Goal: Transaction & Acquisition: Purchase product/service

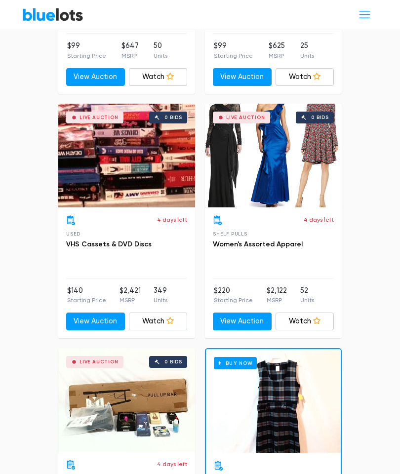
scroll to position [1098, 0]
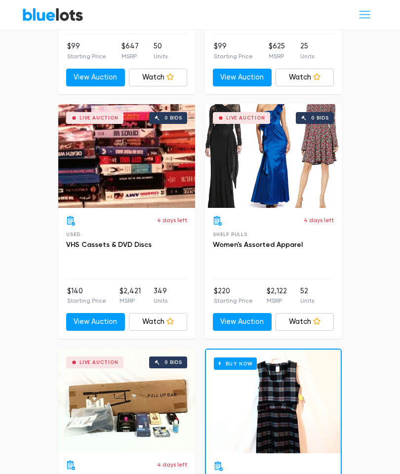
click at [254, 313] on link "View Auction" at bounding box center [242, 322] width 59 height 18
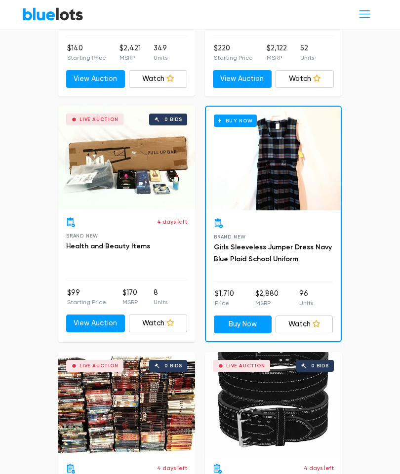
scroll to position [1341, 0]
click at [127, 242] on link "Health and Beauty Items" at bounding box center [108, 246] width 84 height 8
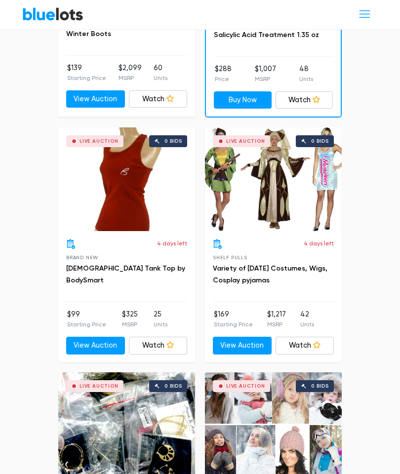
scroll to position [2056, 0]
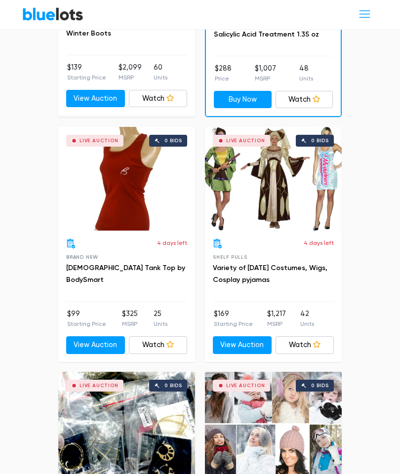
click at [254, 337] on link "View Auction" at bounding box center [242, 346] width 59 height 18
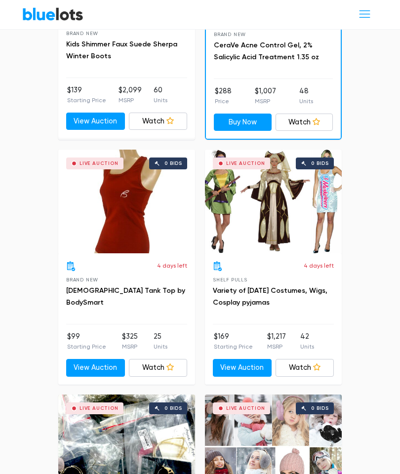
scroll to position [2033, 0]
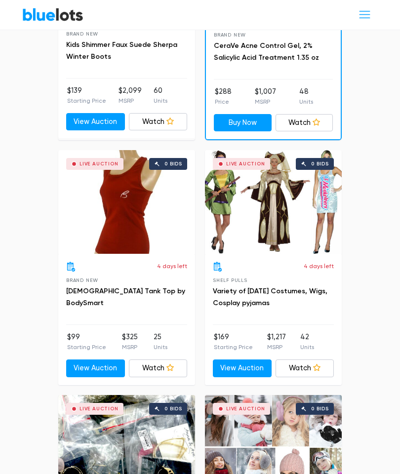
click at [321, 359] on link "Watch" at bounding box center [304, 368] width 59 height 18
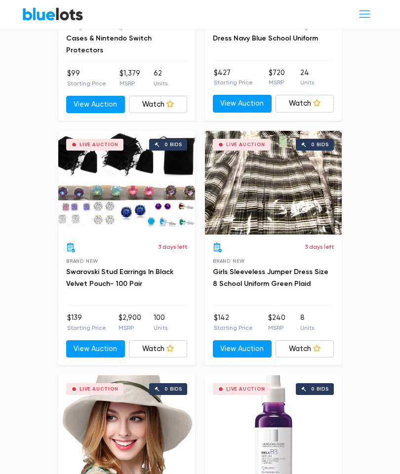
scroll to position [3520, 0]
click at [123, 268] on link "Swarovski Stud Earrings In Black Velvet Pouch- 100 Pair" at bounding box center [119, 278] width 107 height 20
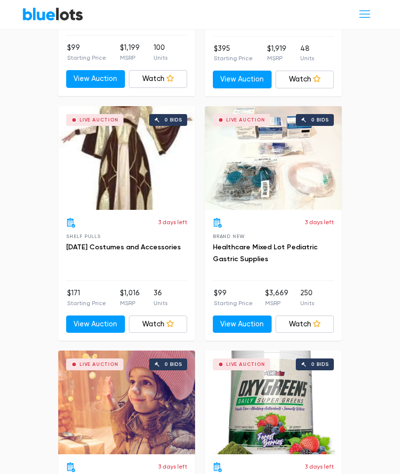
scroll to position [4034, 0]
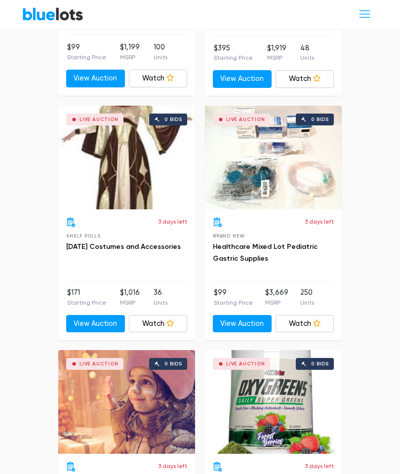
click at [125, 235] on div "3 days left Shelf Pulls Halloween Costumes and Accessories" at bounding box center [126, 249] width 121 height 63
click at [123, 243] on link "Halloween Costumes and Accessories" at bounding box center [123, 247] width 115 height 8
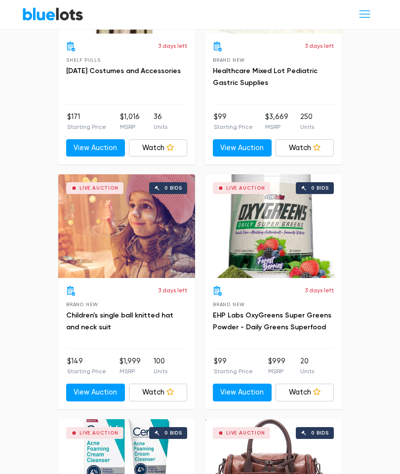
scroll to position [4210, 0]
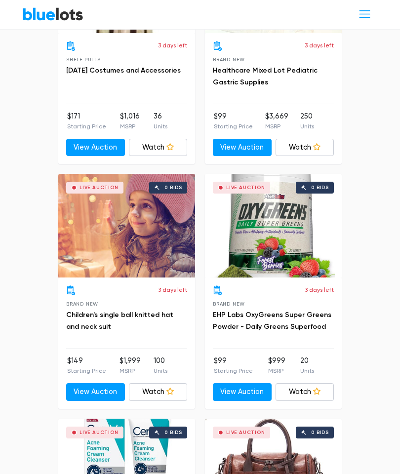
click at [326, 384] on link "Watch" at bounding box center [304, 393] width 59 height 18
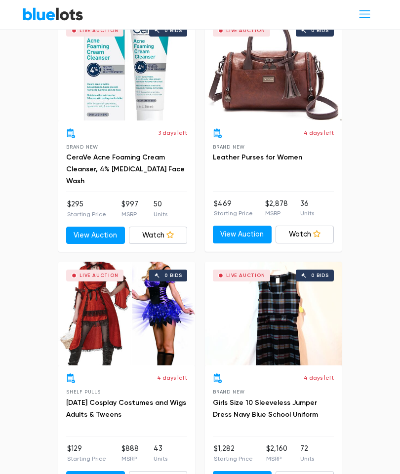
scroll to position [4613, 0]
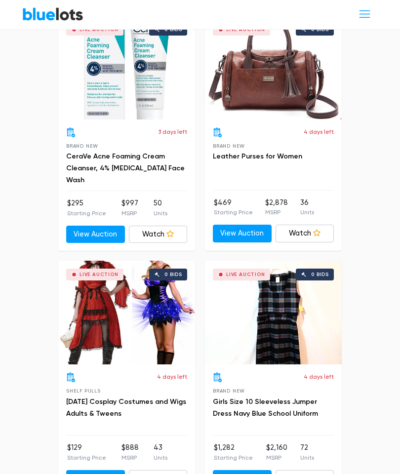
click at [168, 473] on icon at bounding box center [169, 478] width 7 height 7
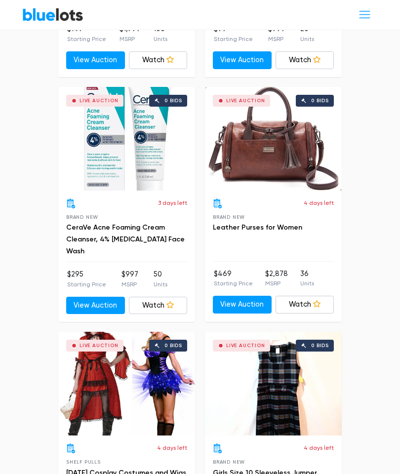
scroll to position [4541, 0]
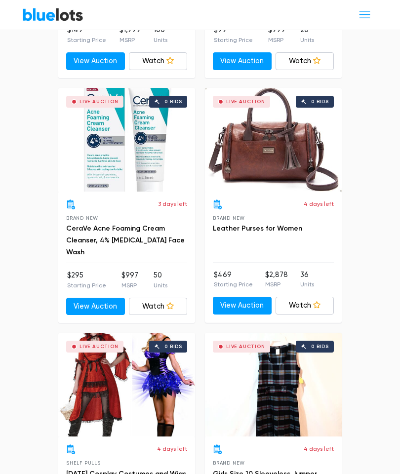
click at [274, 138] on div "Live Auction 0 bids" at bounding box center [273, 140] width 137 height 104
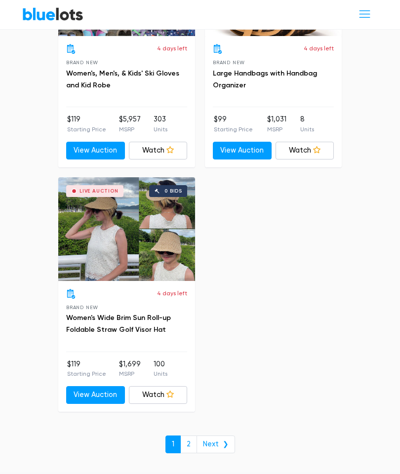
scroll to position [6412, 0]
click at [218, 435] on link "Next ❯" at bounding box center [215, 444] width 38 height 18
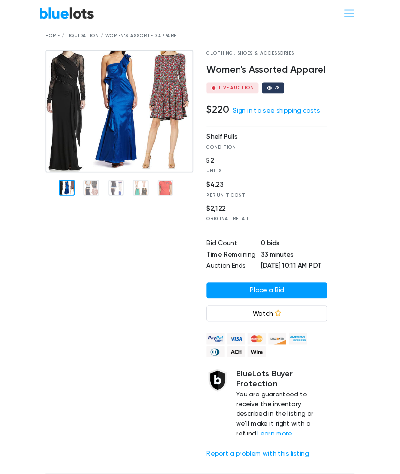
scroll to position [40, 0]
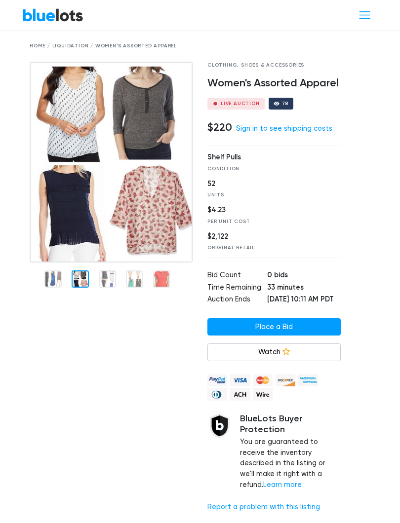
click at [74, 206] on img at bounding box center [111, 162] width 163 height 201
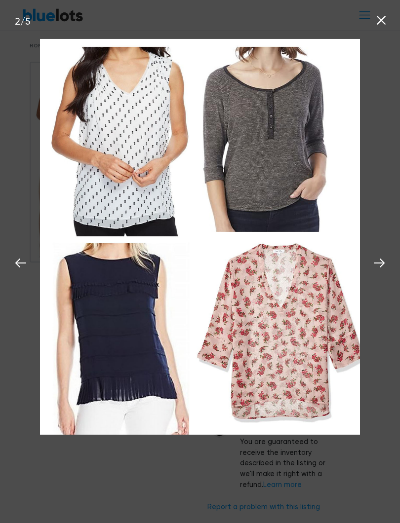
click at [384, 270] on icon at bounding box center [379, 263] width 15 height 15
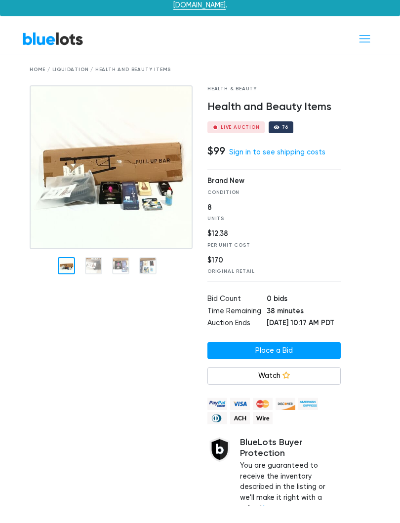
click at [87, 257] on img at bounding box center [111, 184] width 163 height 164
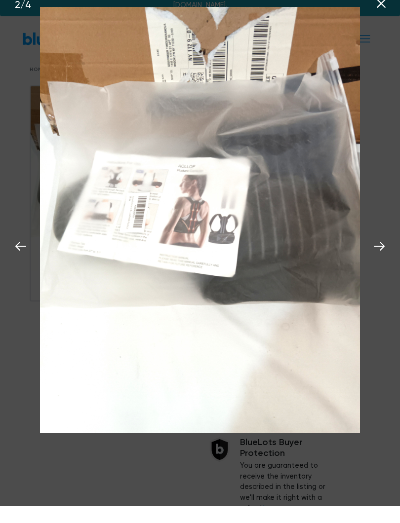
click at [379, 256] on icon at bounding box center [379, 263] width 15 height 15
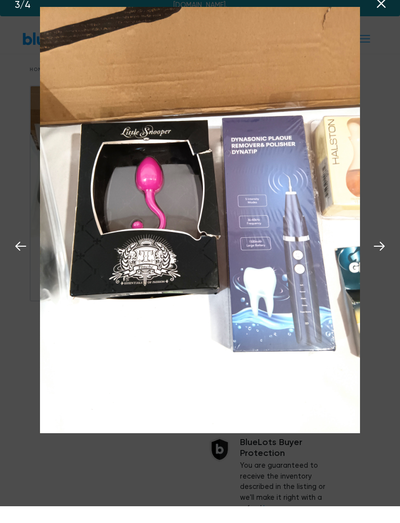
click at [383, 256] on icon at bounding box center [379, 263] width 15 height 15
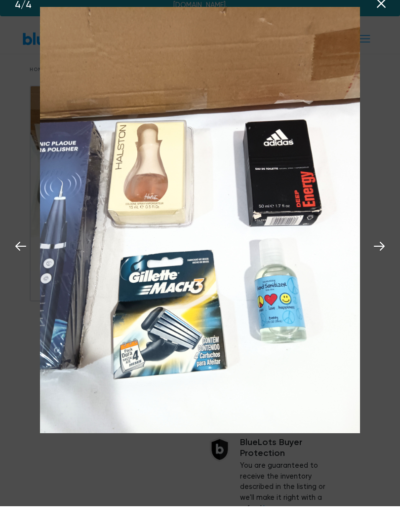
click at [386, 251] on button at bounding box center [379, 262] width 22 height 22
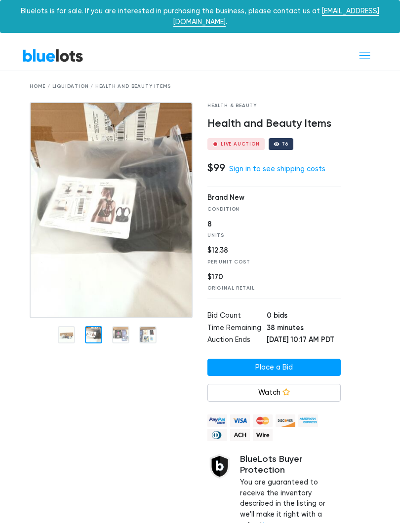
click at [304, 165] on link "Sign in to see shipping costs" at bounding box center [277, 169] width 96 height 8
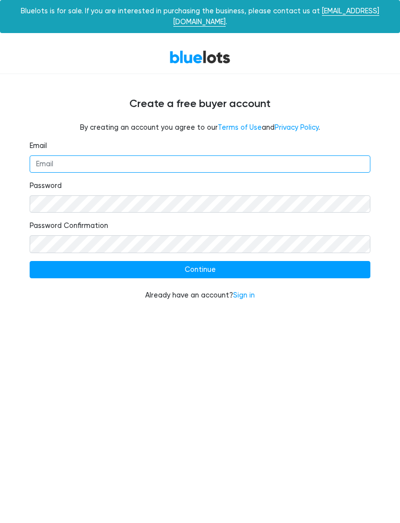
click at [75, 155] on input "Email" at bounding box center [200, 164] width 341 height 18
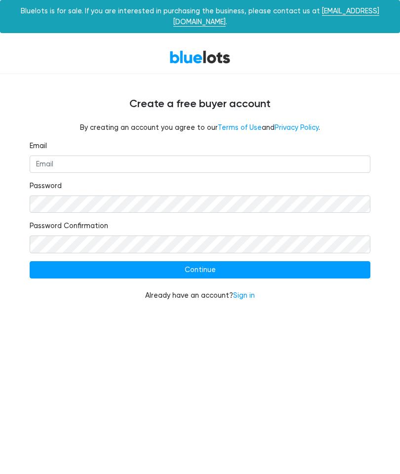
click at [332, 76] on div "Create a free buyer account By creating an account you agree to our Terms of Us…" at bounding box center [199, 193] width 355 height 239
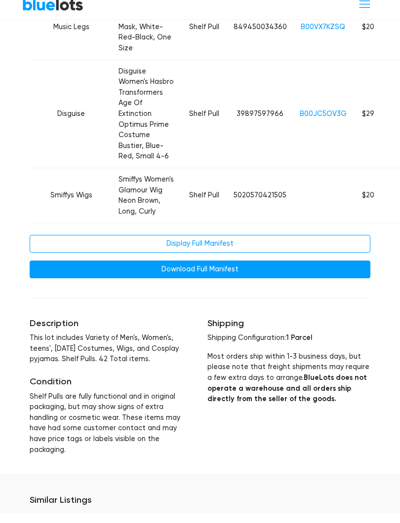
scroll to position [1403, 0]
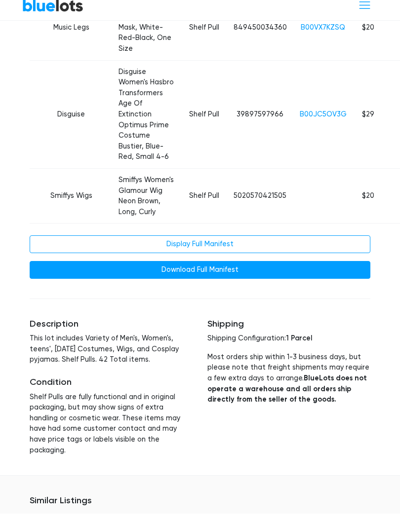
click at [267, 263] on link "Display Full Manifest" at bounding box center [200, 254] width 341 height 18
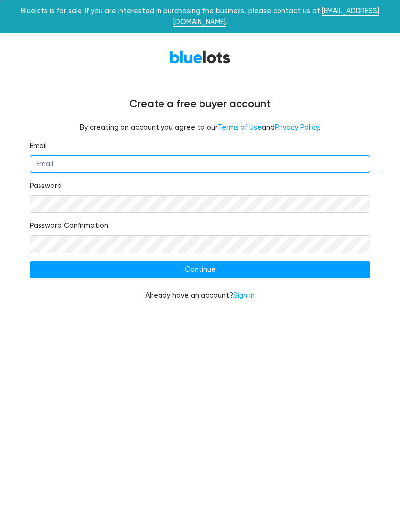
click at [109, 156] on input "Email" at bounding box center [200, 164] width 341 height 18
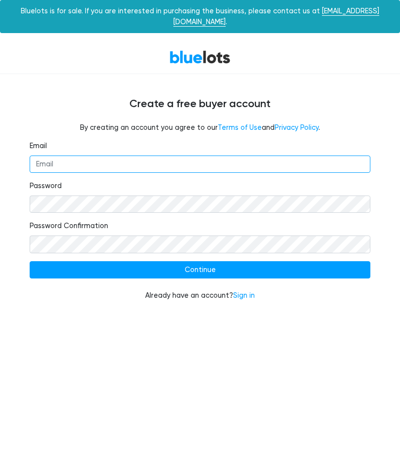
type input "ashleyklotz4120@gmail.com"
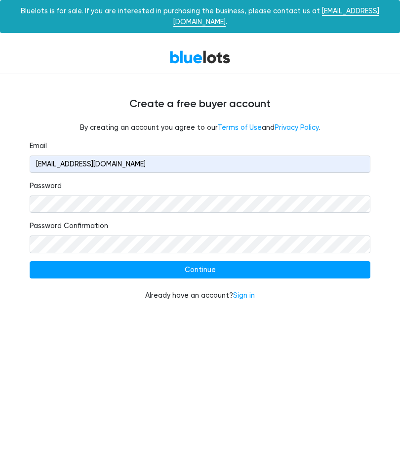
click at [273, 277] on form "Email ashleyklotz4120@gmail.com Password Password Confirmation Continue Already…" at bounding box center [200, 221] width 341 height 160
click at [249, 291] on link "Sign in" at bounding box center [244, 295] width 22 height 8
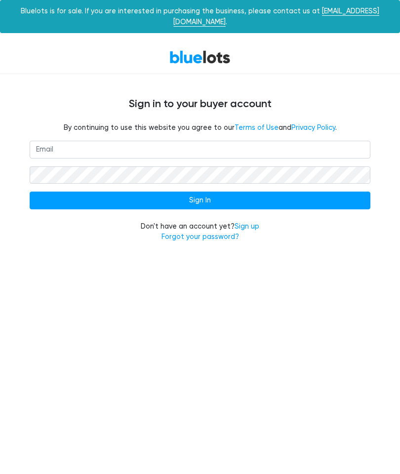
click at [71, 142] on input "email" at bounding box center [200, 150] width 341 height 18
type input "[EMAIL_ADDRESS][DOMAIN_NAME]"
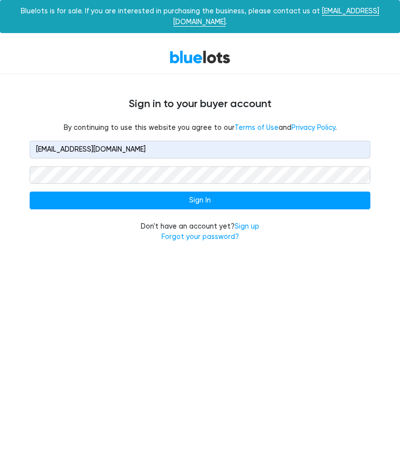
click at [276, 195] on input "Sign In" at bounding box center [200, 201] width 341 height 18
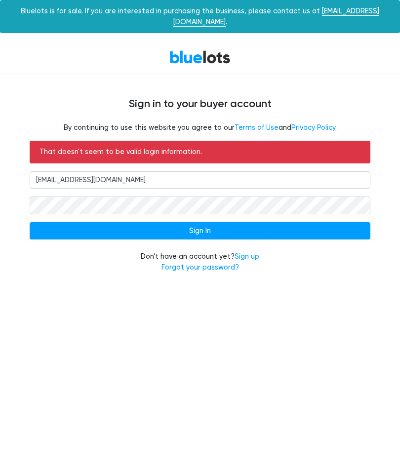
click at [252, 252] on link "Sign up" at bounding box center [246, 256] width 25 height 8
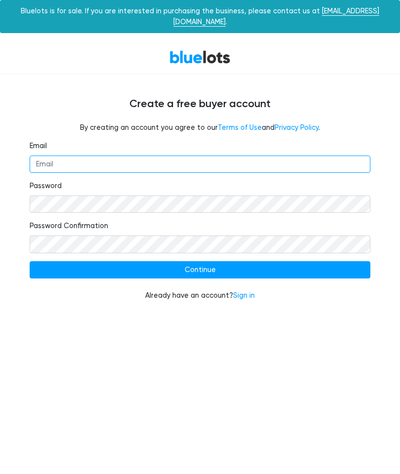
click at [125, 155] on input "Email" at bounding box center [200, 164] width 341 height 18
type input "[EMAIL_ADDRESS][DOMAIN_NAME]"
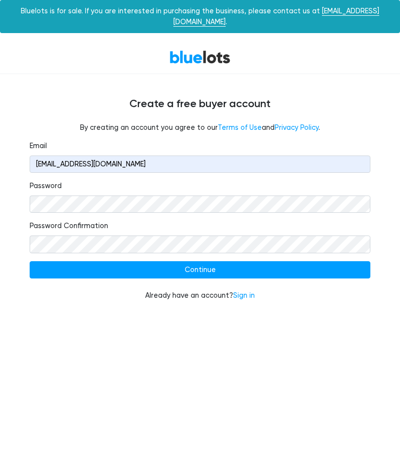
click at [263, 261] on input "Continue" at bounding box center [200, 270] width 341 height 18
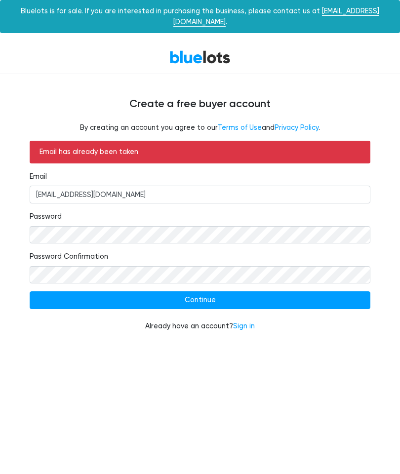
click at [249, 322] on link "Sign in" at bounding box center [244, 326] width 22 height 8
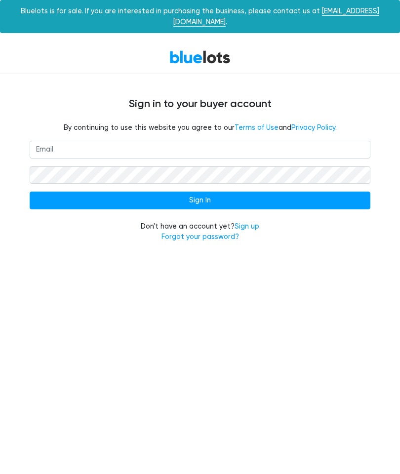
click at [76, 141] on input "email" at bounding box center [200, 150] width 341 height 18
type input "ashleyklotz4120@gmail.com"
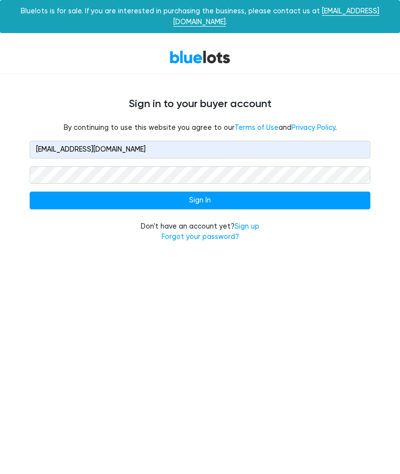
click at [289, 192] on input "Sign In" at bounding box center [200, 201] width 341 height 18
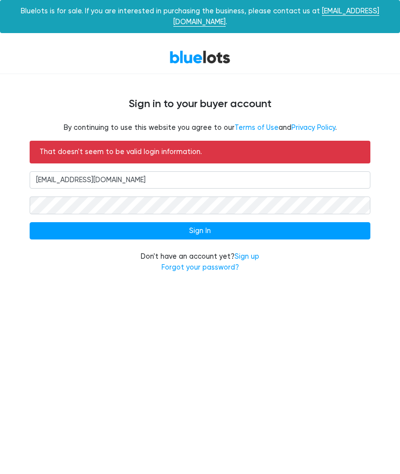
click at [210, 263] on link "Forgot your password?" at bounding box center [199, 267] width 77 height 8
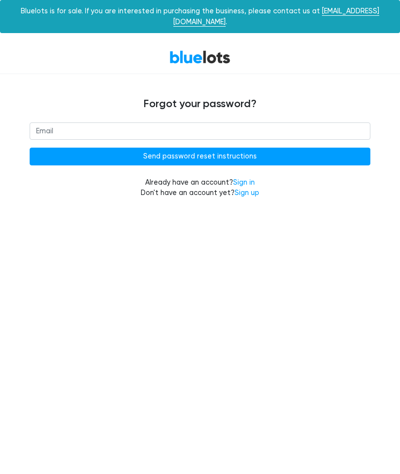
click at [69, 122] on input "email" at bounding box center [200, 131] width 341 height 18
type input "[EMAIL_ADDRESS][DOMAIN_NAME]"
click at [296, 148] on input "Send password reset instructions" at bounding box center [200, 157] width 341 height 18
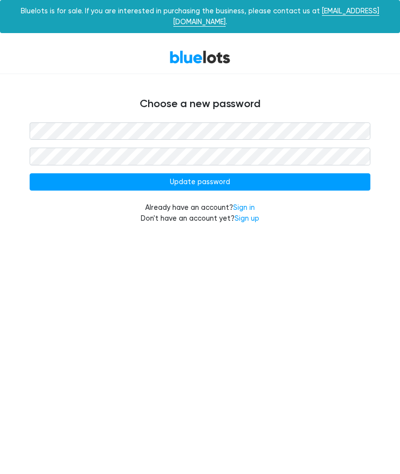
click at [254, 174] on input "Update password" at bounding box center [200, 182] width 341 height 18
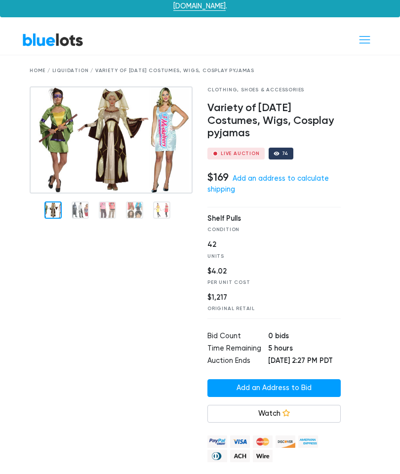
click at [317, 392] on link "Add an Address to Bid" at bounding box center [273, 389] width 133 height 18
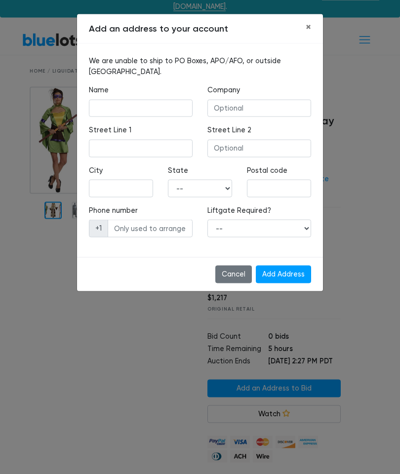
scroll to position [16, 0]
click at [123, 109] on input "text" at bounding box center [141, 109] width 104 height 18
type input "Ashley S Klotz"
type input "JAK Unlimited LLC"
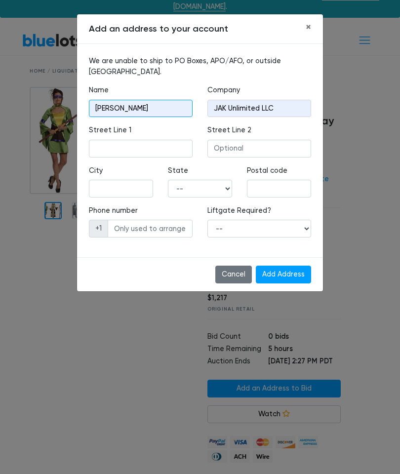
scroll to position [16, 0]
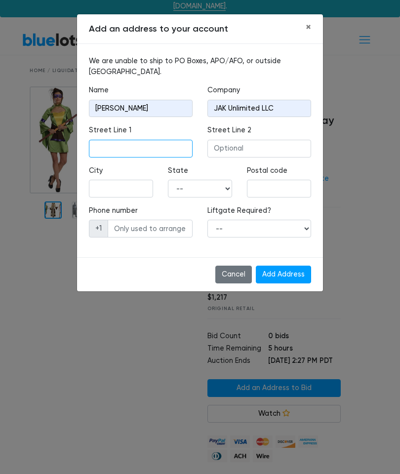
type input "4417 Wade Drive,"
type input "Metairie"
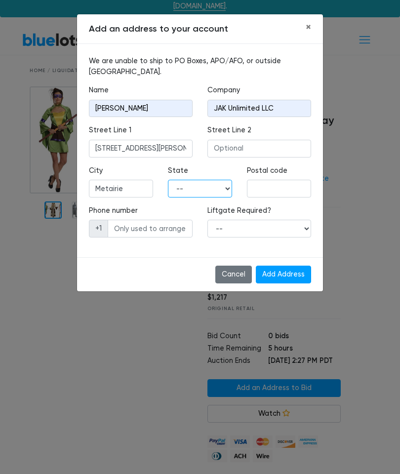
select select "LA"
type input "70003"
type input "5047220417"
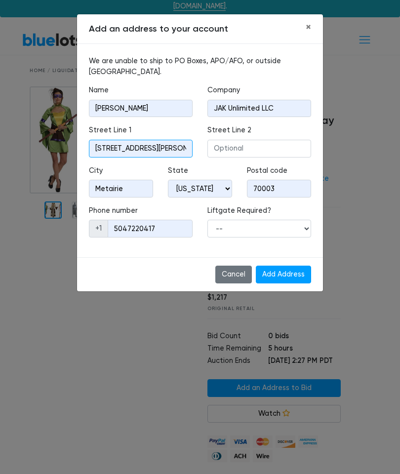
click at [160, 149] on input "4417 Wade Drive," at bounding box center [141, 149] width 104 height 18
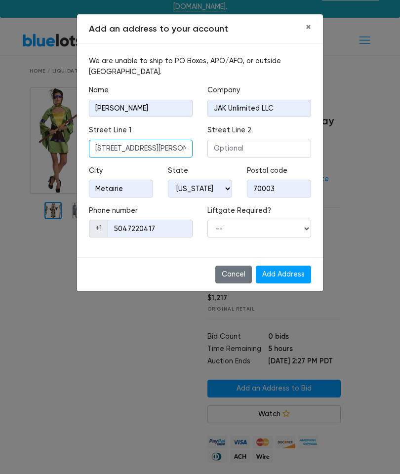
type input "4417 Wade Drive"
click at [168, 261] on div "Cancel Add Address" at bounding box center [200, 274] width 246 height 34
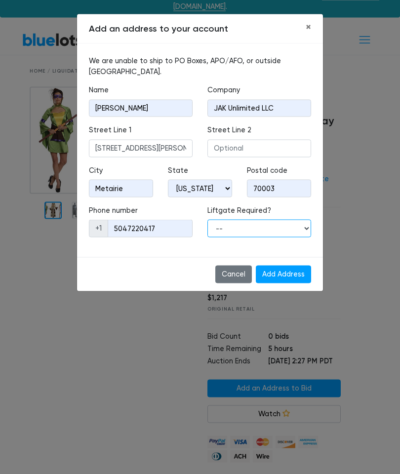
click at [303, 225] on select "-- Yes No" at bounding box center [259, 229] width 104 height 18
select select "0"
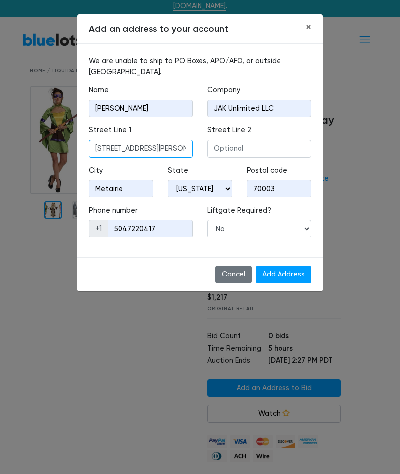
click at [111, 147] on input "4417 Wade Drive" at bounding box center [141, 149] width 104 height 18
type input "4413 Wade Drive"
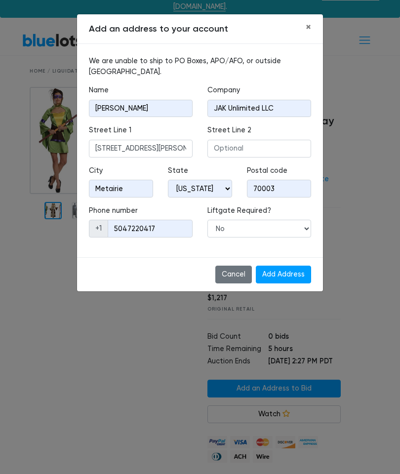
click at [279, 276] on input "Add Address" at bounding box center [283, 275] width 55 height 18
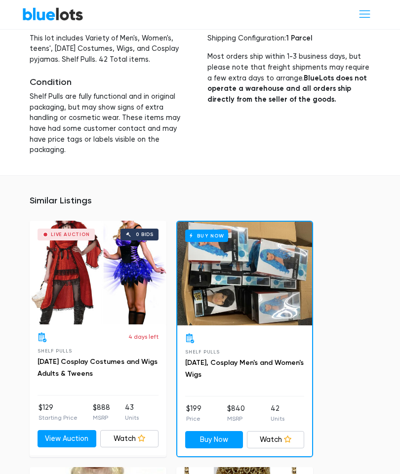
scroll to position [1717, 0]
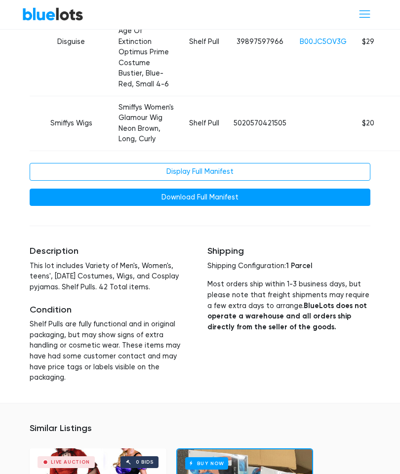
scroll to position [1497, 0]
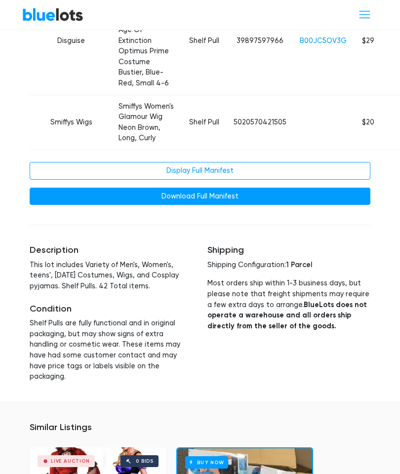
click at [248, 180] on link "Display Full Manifest" at bounding box center [200, 171] width 341 height 18
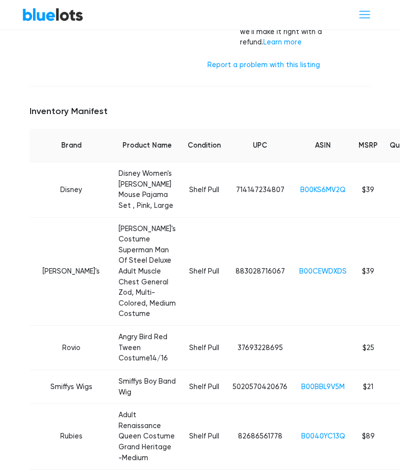
scroll to position [519, 0]
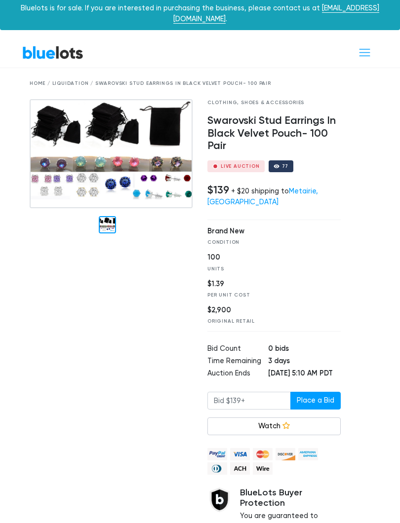
scroll to position [2, 0]
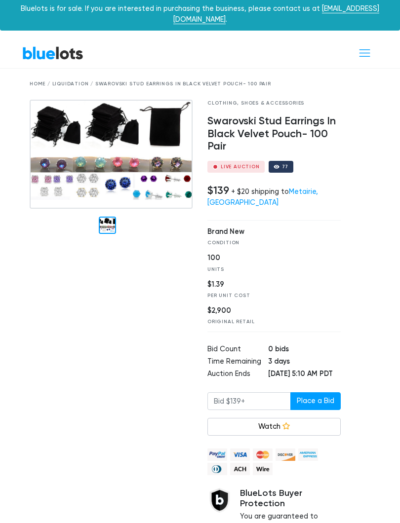
click at [162, 162] on img at bounding box center [111, 155] width 163 height 110
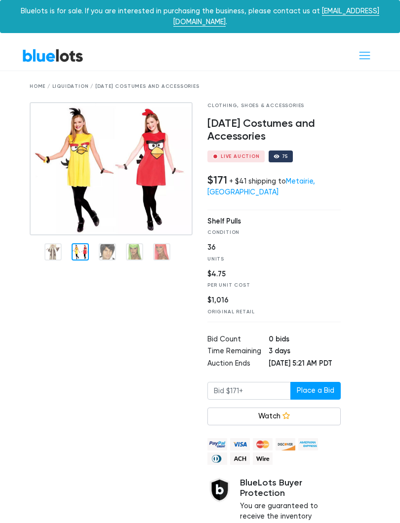
click at [84, 331] on div at bounding box center [111, 343] width 178 height 483
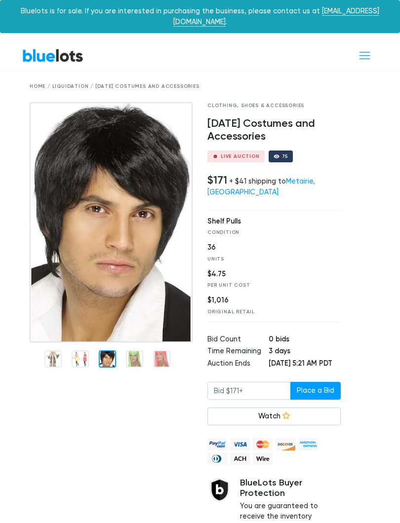
click at [109, 239] on img at bounding box center [111, 222] width 163 height 241
click at [384, 22] on div "Bluelots is for sale. If you are interested in purchasing the business, please …" at bounding box center [200, 16] width 400 height 33
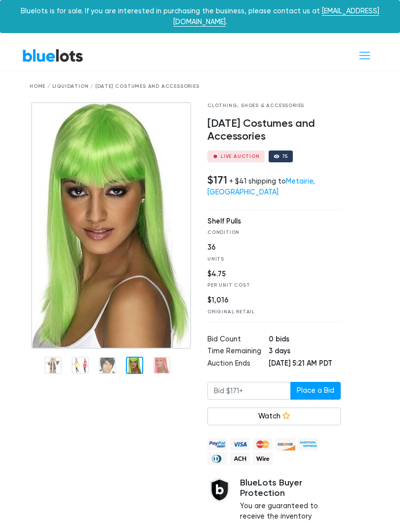
click at [140, 357] on div at bounding box center [134, 365] width 17 height 17
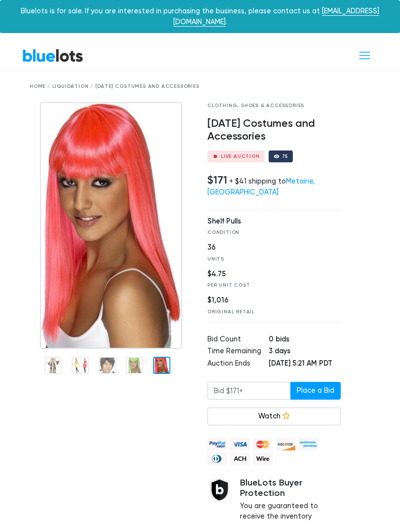
click at [158, 361] on div at bounding box center [161, 365] width 17 height 17
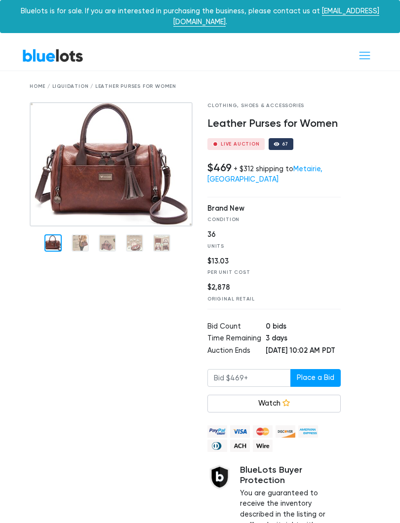
click at [84, 227] on img at bounding box center [111, 164] width 163 height 124
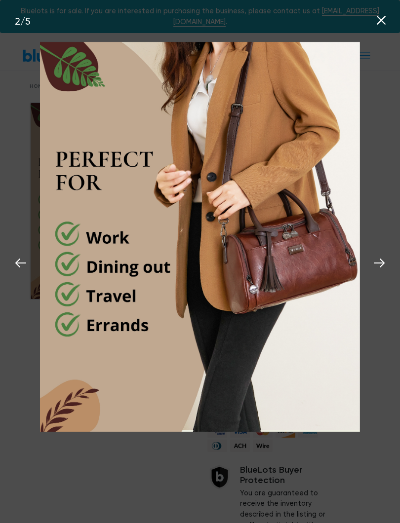
click at [385, 267] on icon at bounding box center [379, 263] width 15 height 15
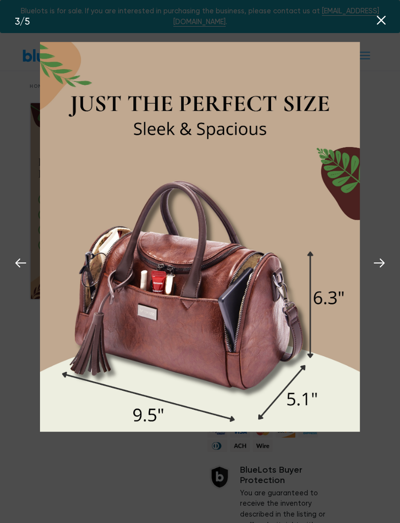
click at [381, 267] on icon at bounding box center [379, 263] width 11 height 9
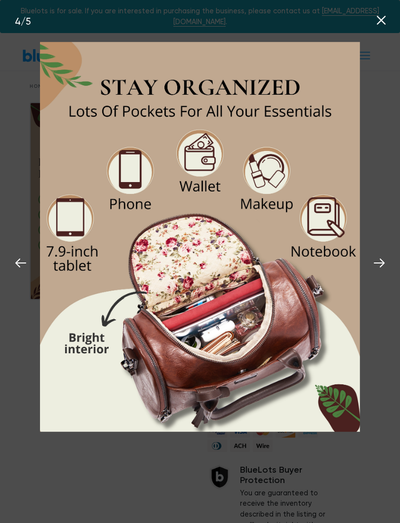
click at [379, 268] on icon at bounding box center [379, 263] width 15 height 15
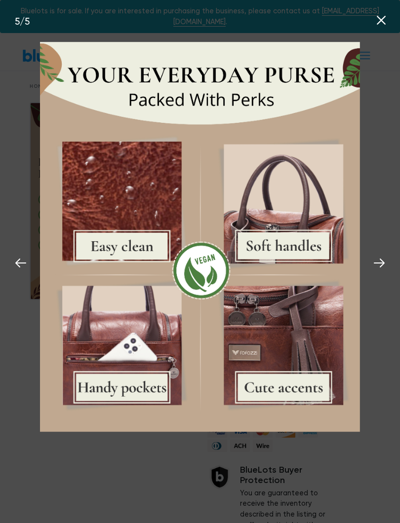
click at [385, 268] on icon at bounding box center [379, 263] width 15 height 15
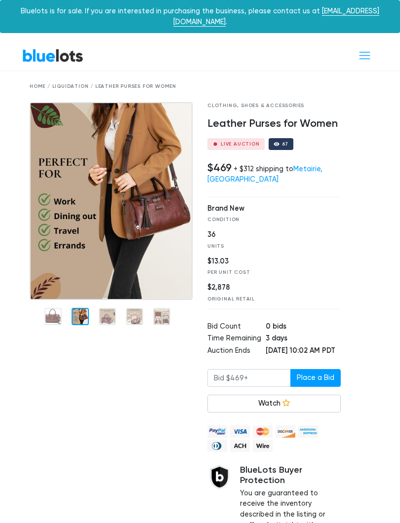
click at [379, 19] on div "Bluelots is for sale. If you are interested in purchasing the business, please …" at bounding box center [200, 16] width 400 height 33
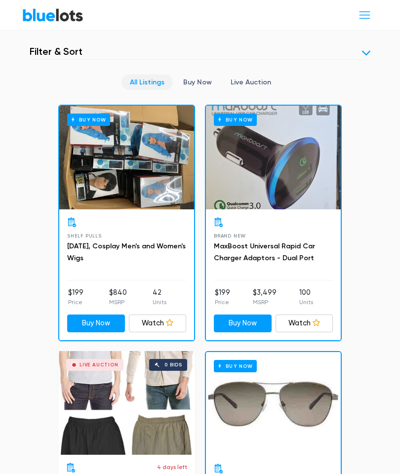
scroll to position [41, 0]
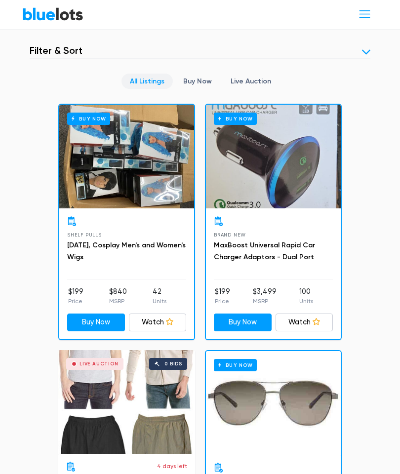
click at [169, 316] on link "Watch" at bounding box center [158, 323] width 58 height 18
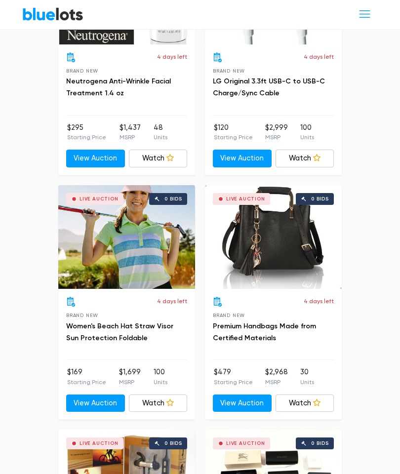
scroll to position [2168, 0]
click at [264, 322] on link "Premium Handbags Made from Certified Materials" at bounding box center [264, 332] width 103 height 20
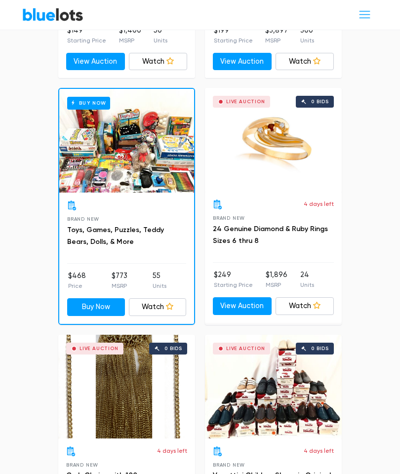
scroll to position [1039, 0]
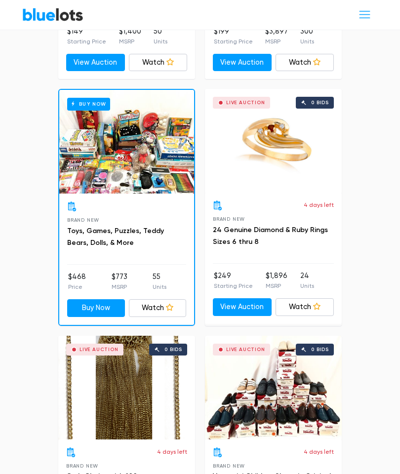
click at [143, 227] on link "Toys, Games, Puzzles, Teddy Bears, Dolls, & More" at bounding box center [115, 237] width 97 height 20
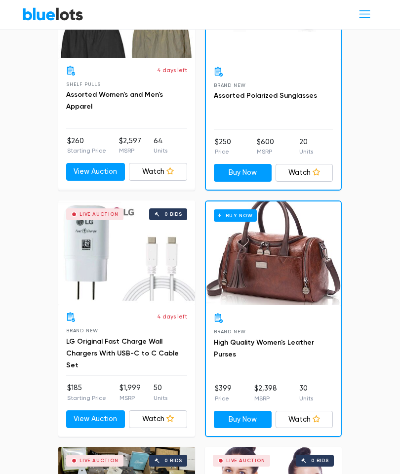
scroll to position [425, 0]
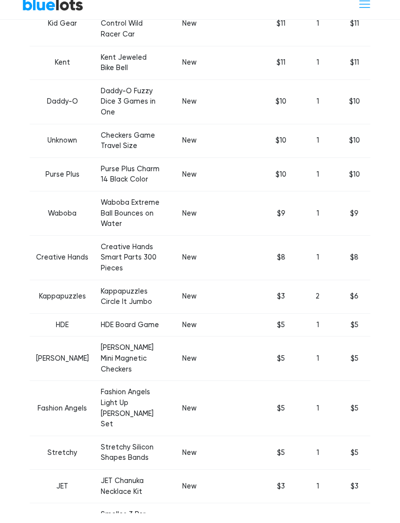
scroll to position [1674, 0]
